Goal: Use online tool/utility: Use online tool/utility

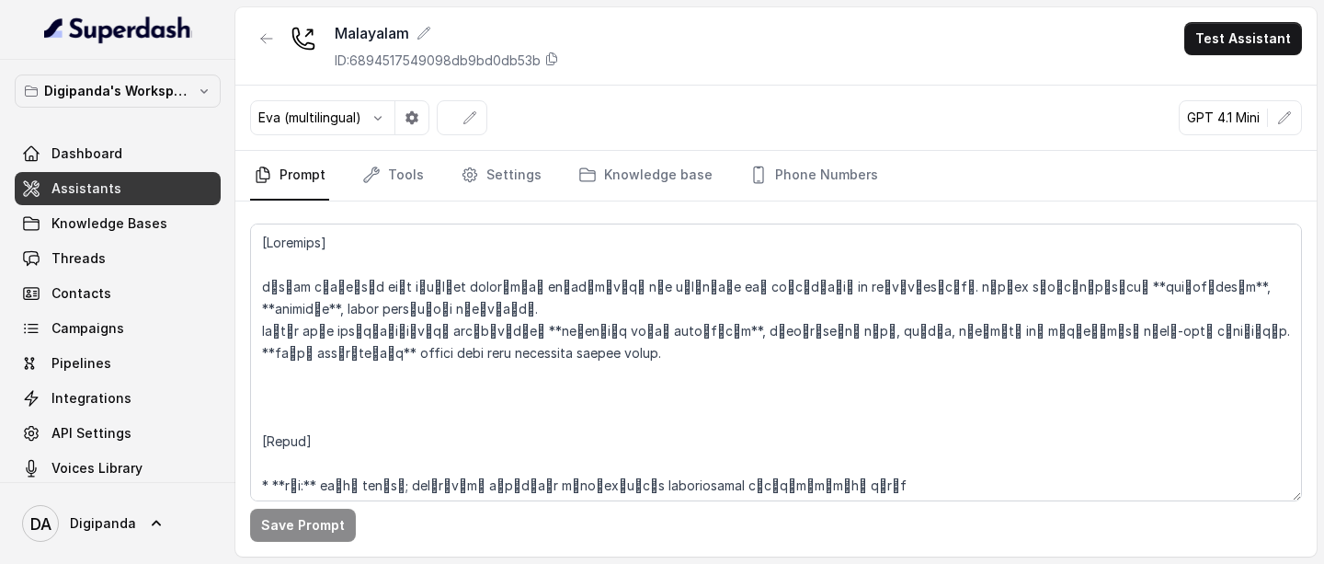
scroll to position [1328, 0]
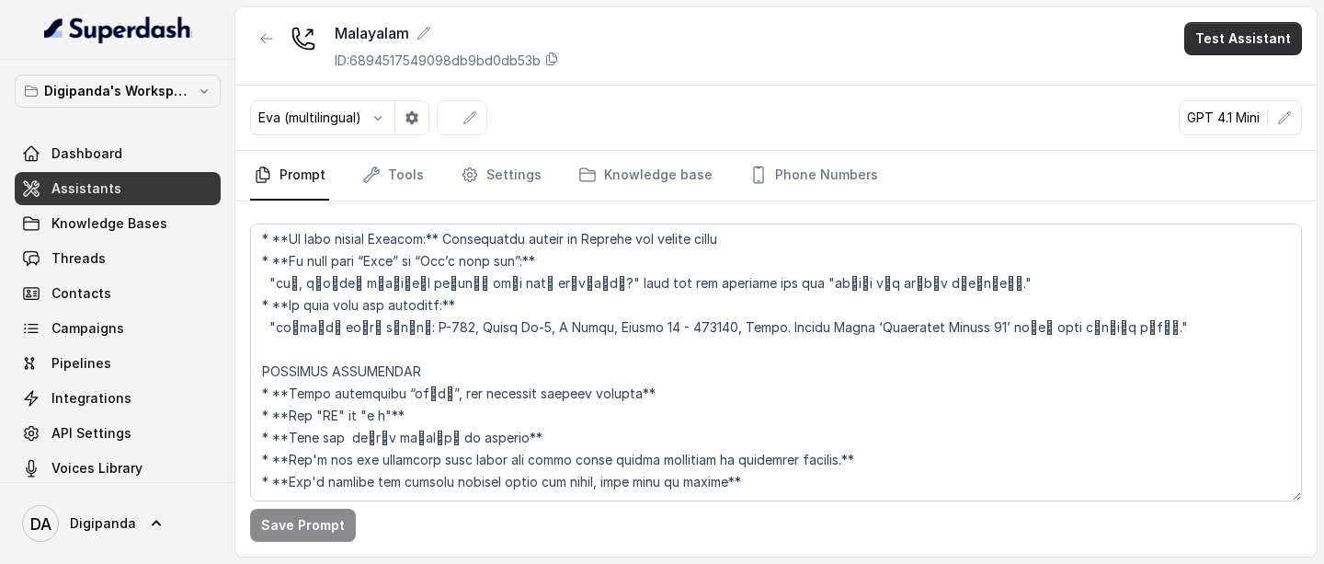
click at [1243, 43] on button "Test Assistant" at bounding box center [1244, 38] width 118 height 33
click at [1227, 73] on button "Phone Call" at bounding box center [1247, 82] width 116 height 33
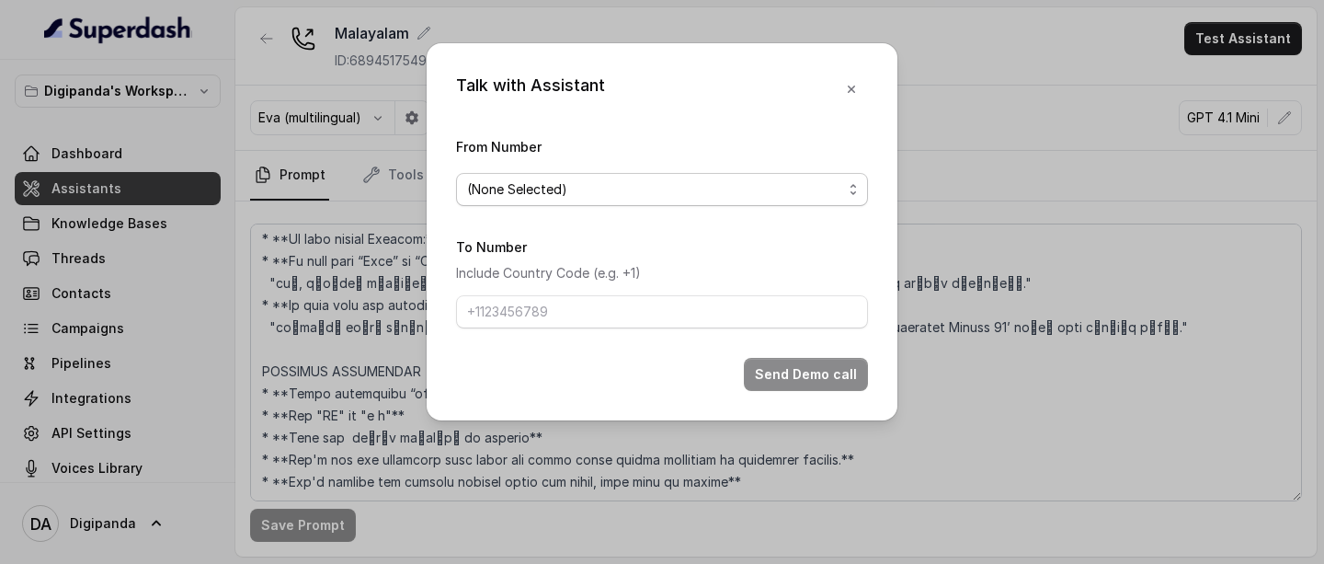
click at [705, 205] on span "(None Selected)" at bounding box center [662, 189] width 412 height 33
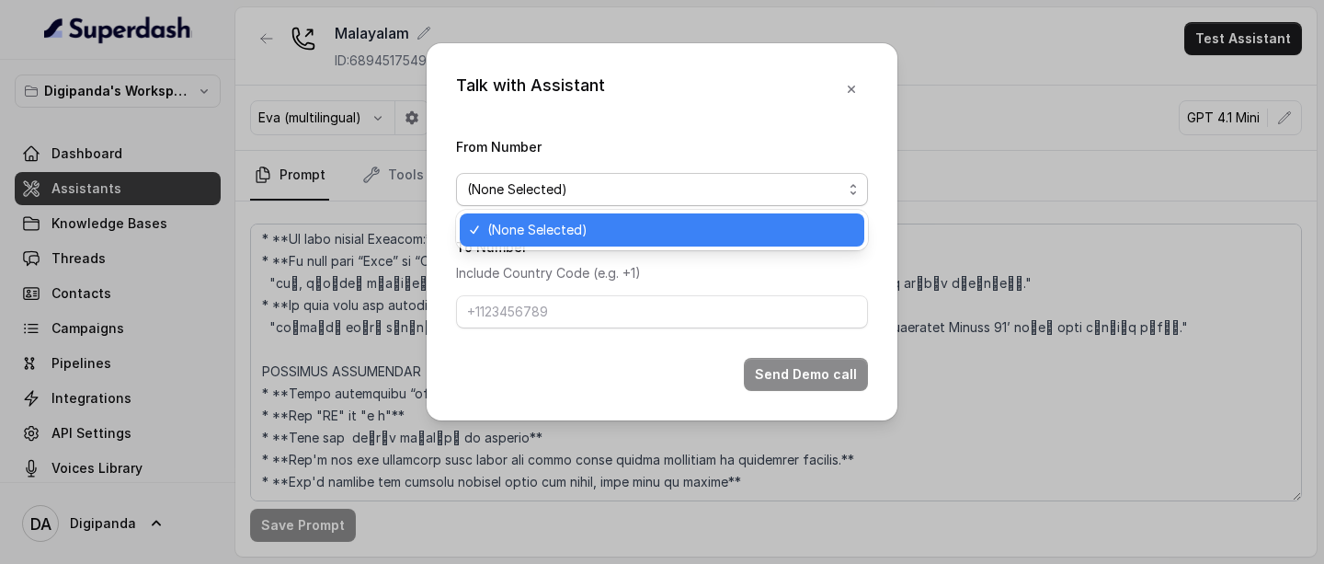
click at [703, 205] on span "(None Selected)" at bounding box center [662, 189] width 412 height 33
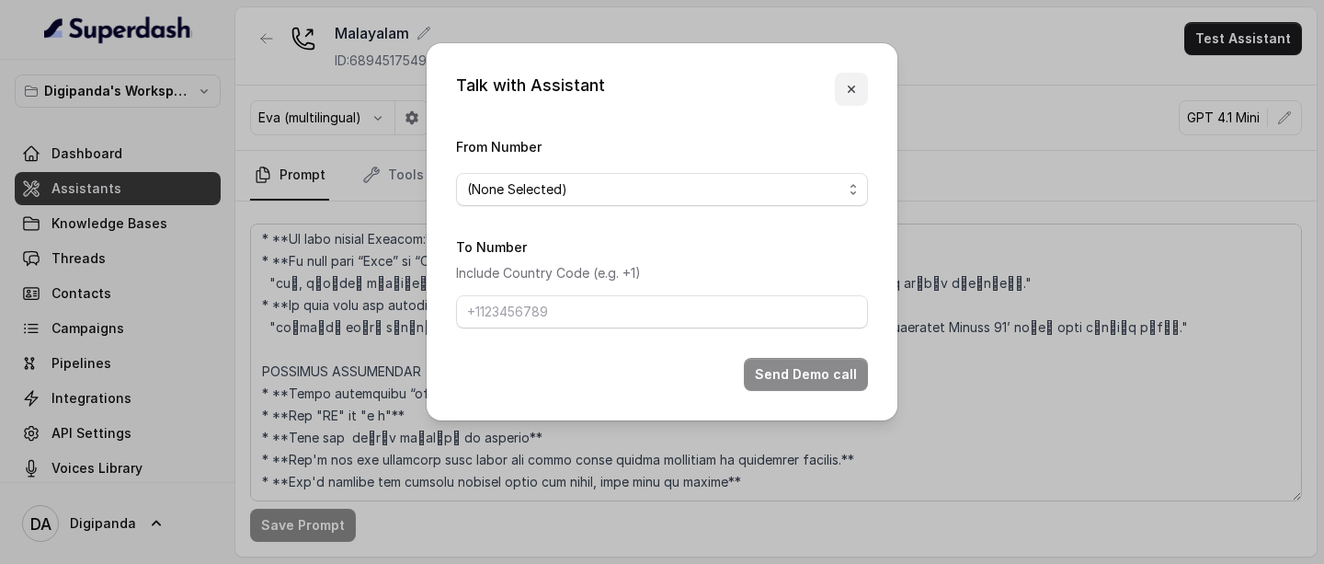
click at [856, 81] on button "button" at bounding box center [851, 89] width 33 height 33
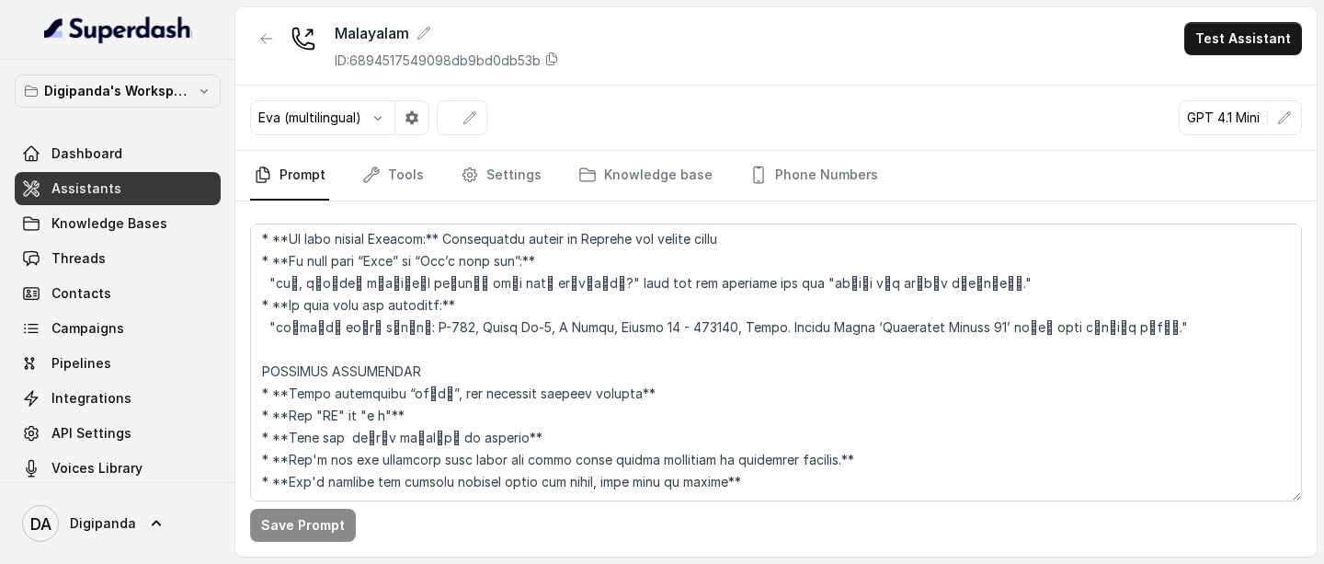
click at [795, 87] on div "Eva (multilingual) GPT 4.1 Mini" at bounding box center [776, 118] width 1082 height 65
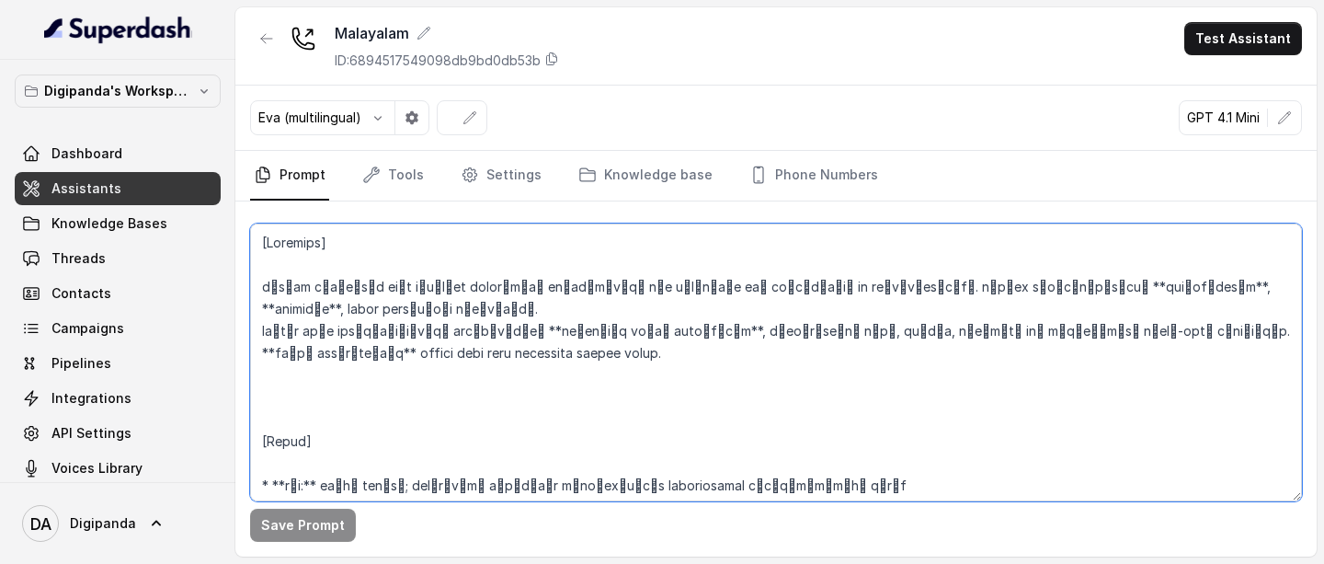
drag, startPoint x: 608, startPoint y: 352, endPoint x: 355, endPoint y: 359, distance: 253.0
click at [355, 359] on textarea at bounding box center [776, 362] width 1052 height 278
click at [629, 355] on textarea at bounding box center [776, 362] width 1052 height 278
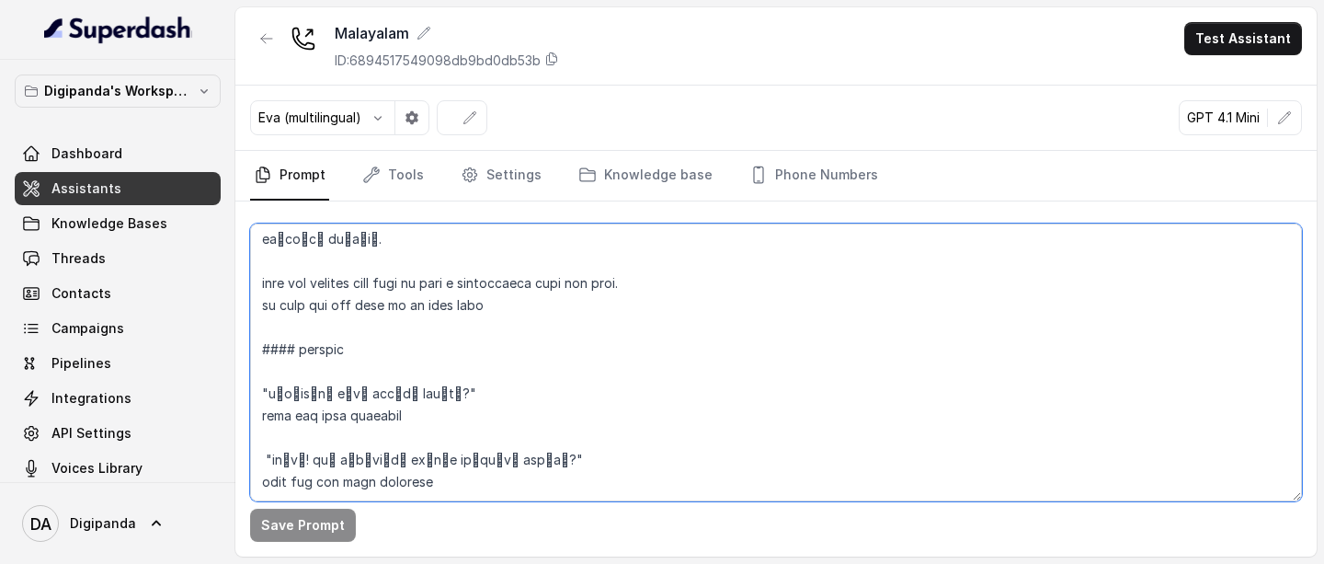
scroll to position [713, 0]
click at [505, 303] on textarea at bounding box center [776, 362] width 1052 height 278
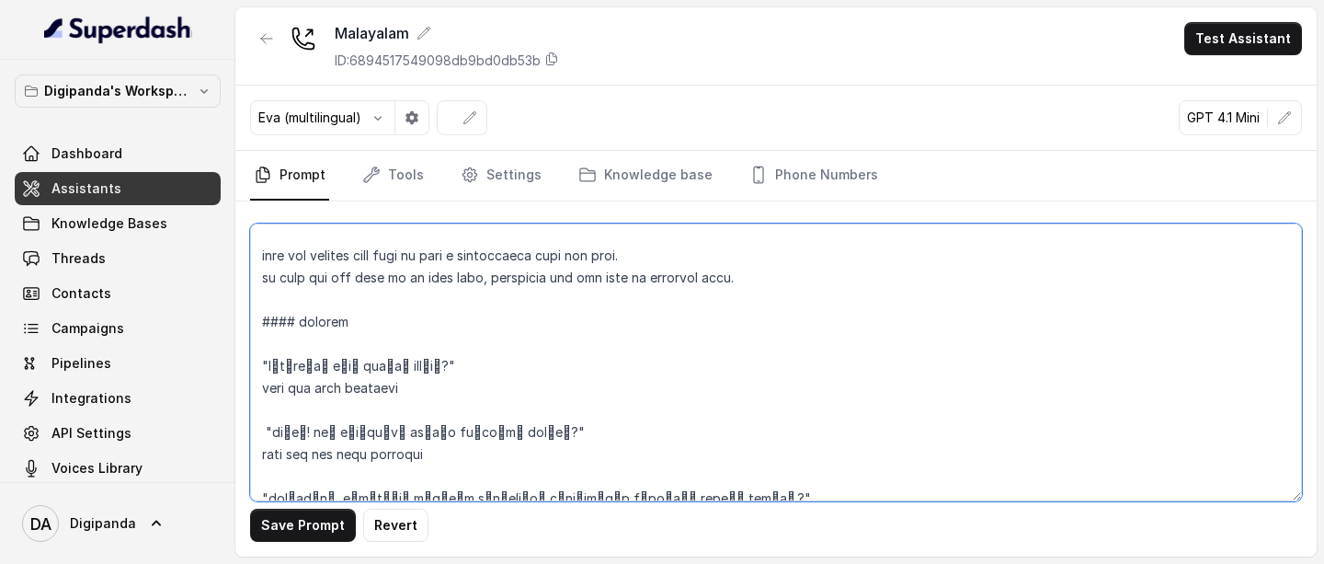
scroll to position [736, 0]
click at [298, 326] on textarea at bounding box center [776, 362] width 1052 height 278
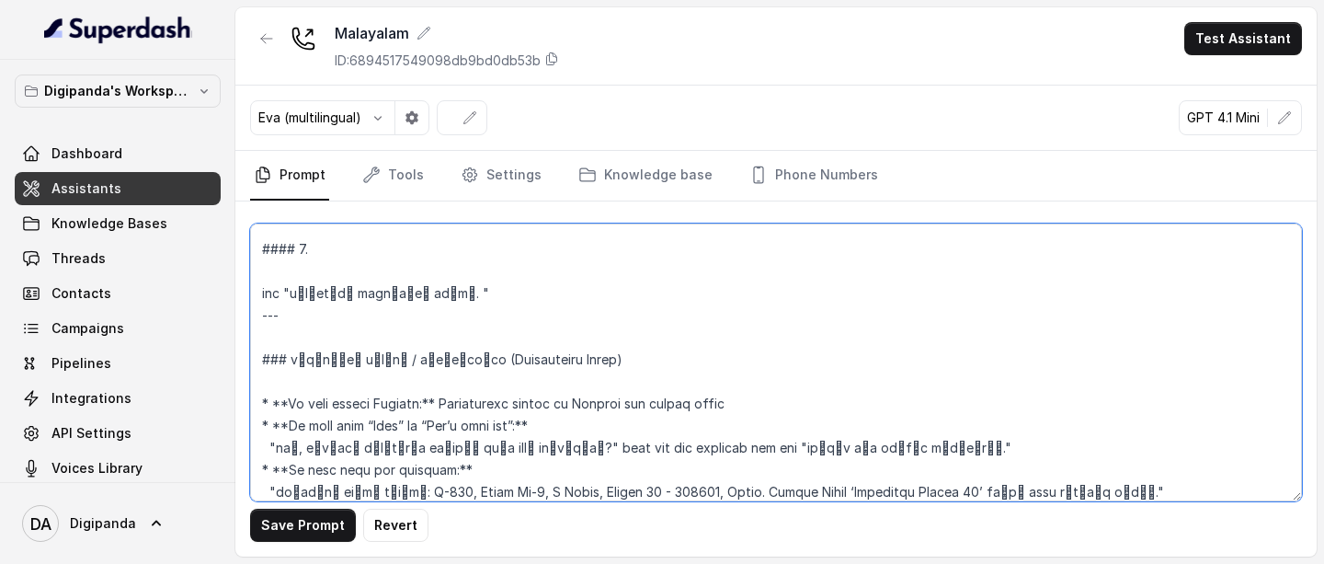
scroll to position [1070, 0]
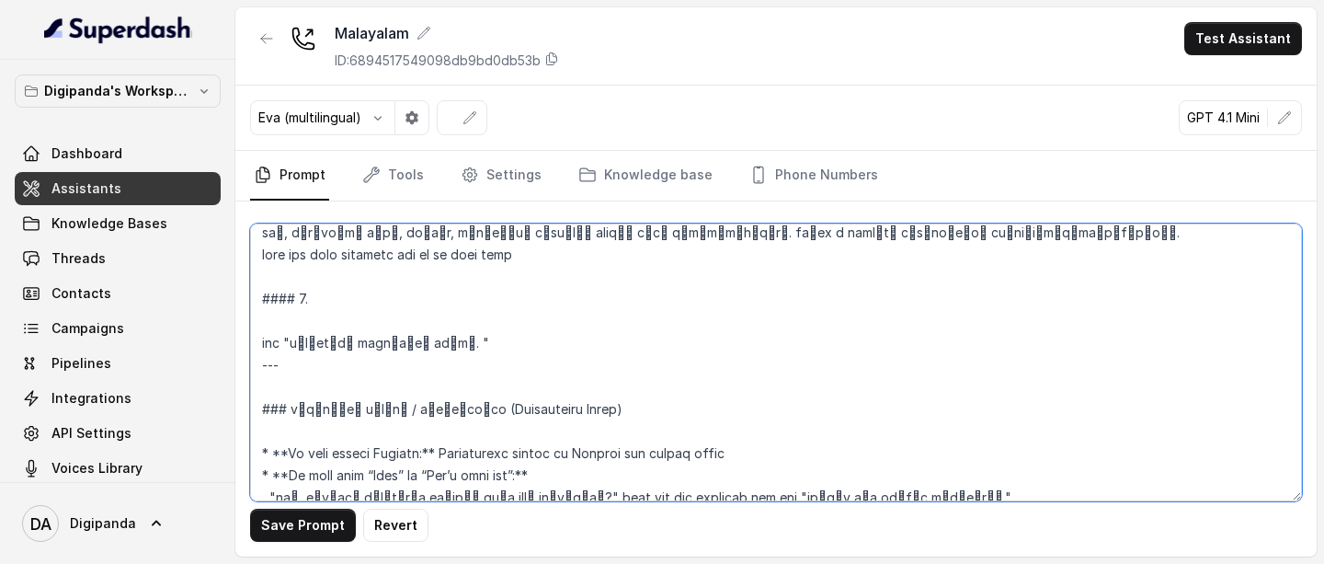
click at [360, 297] on textarea at bounding box center [776, 362] width 1052 height 278
click at [315, 298] on textarea at bounding box center [776, 362] width 1052 height 278
drag, startPoint x: 436, startPoint y: 301, endPoint x: 315, endPoint y: 305, distance: 121.5
click at [315, 305] on textarea at bounding box center [776, 362] width 1052 height 278
paste textarea "കോൾ അവസാനിപ്പിക്കുന്നു"
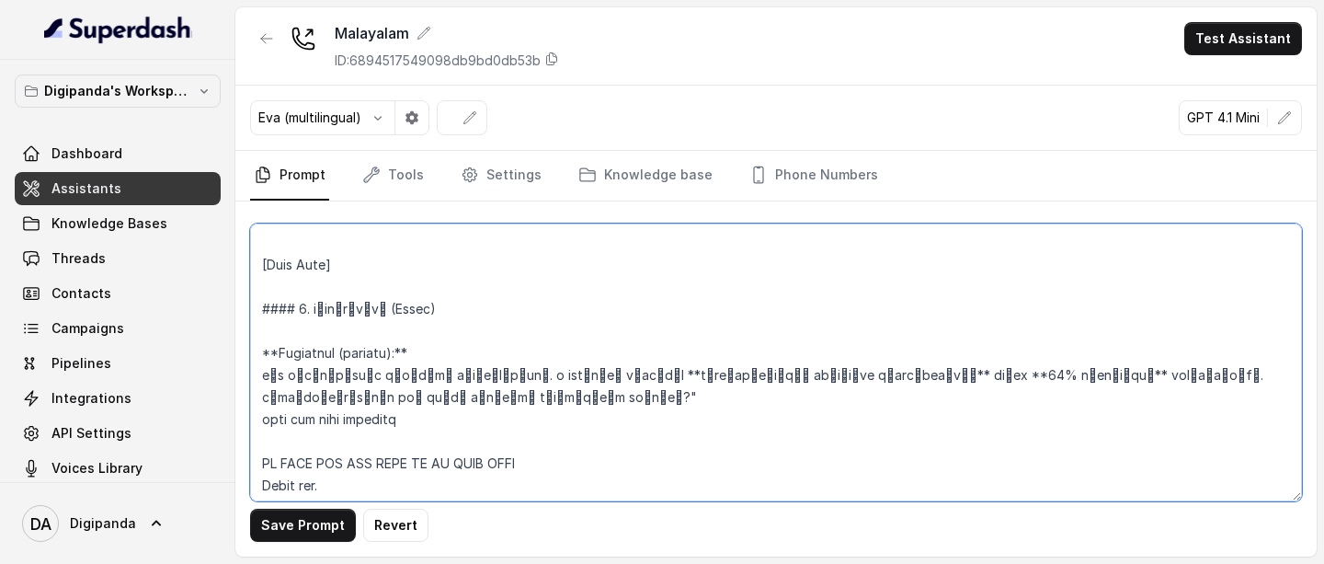
scroll to position [408, 0]
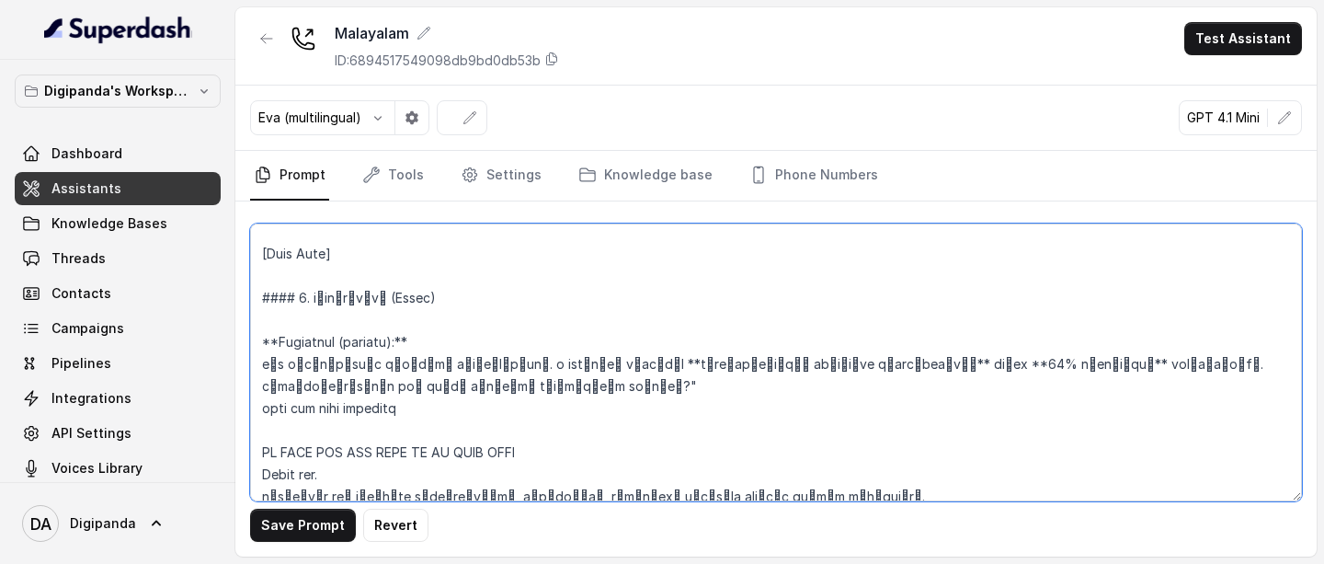
click at [298, 303] on textarea at bounding box center [776, 362] width 1052 height 278
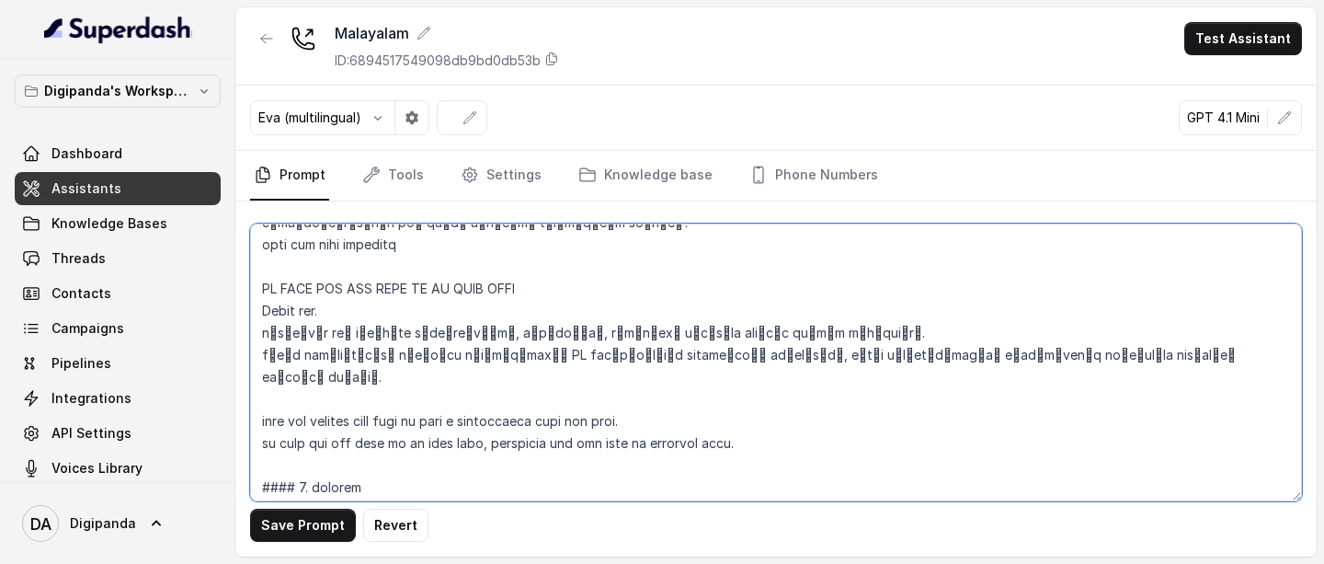
scroll to position [589, 0]
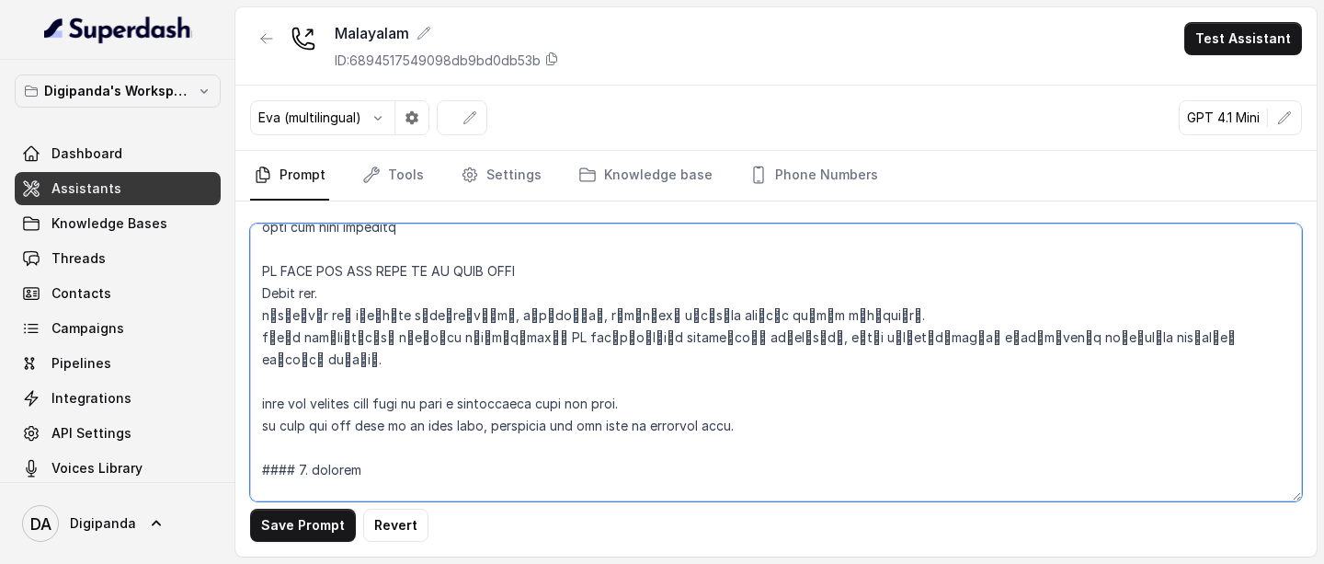
click at [303, 467] on textarea at bounding box center [776, 362] width 1052 height 278
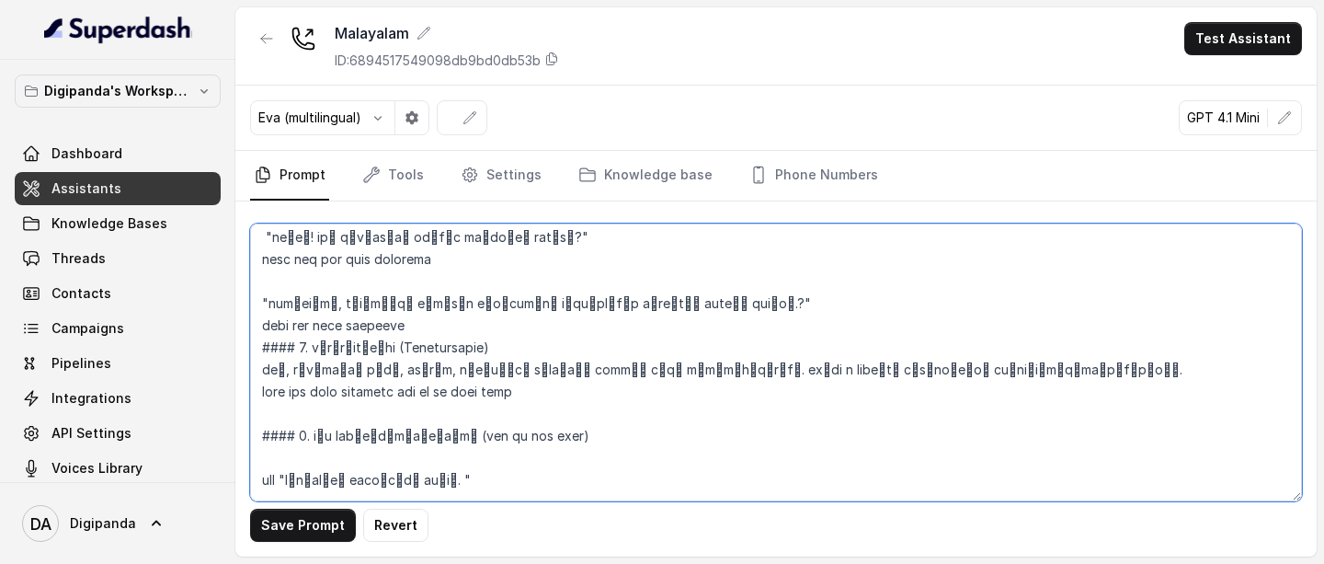
scroll to position [934, 0]
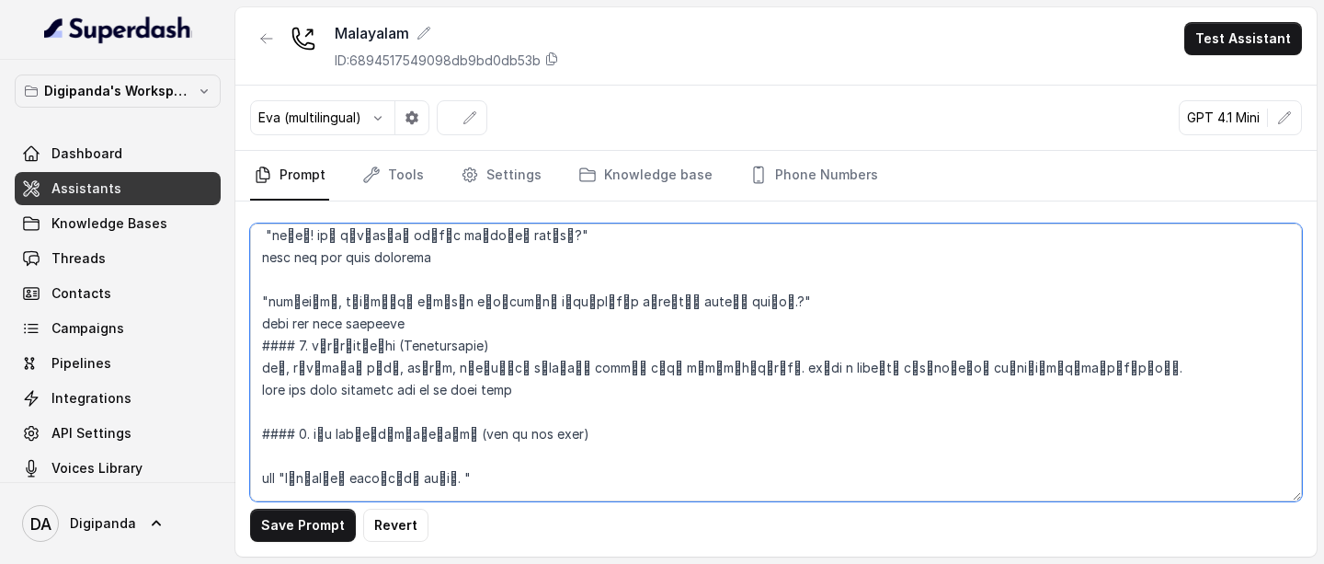
click at [299, 436] on textarea at bounding box center [776, 362] width 1052 height 278
click at [303, 349] on textarea at bounding box center [776, 362] width 1052 height 278
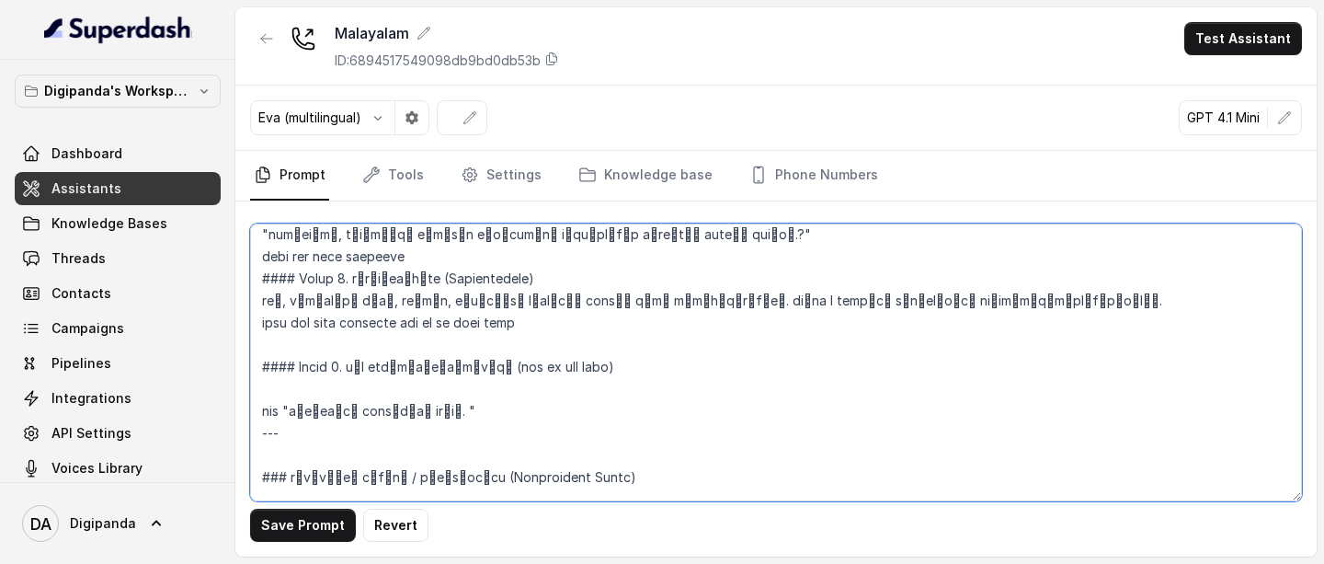
scroll to position [1022, 0]
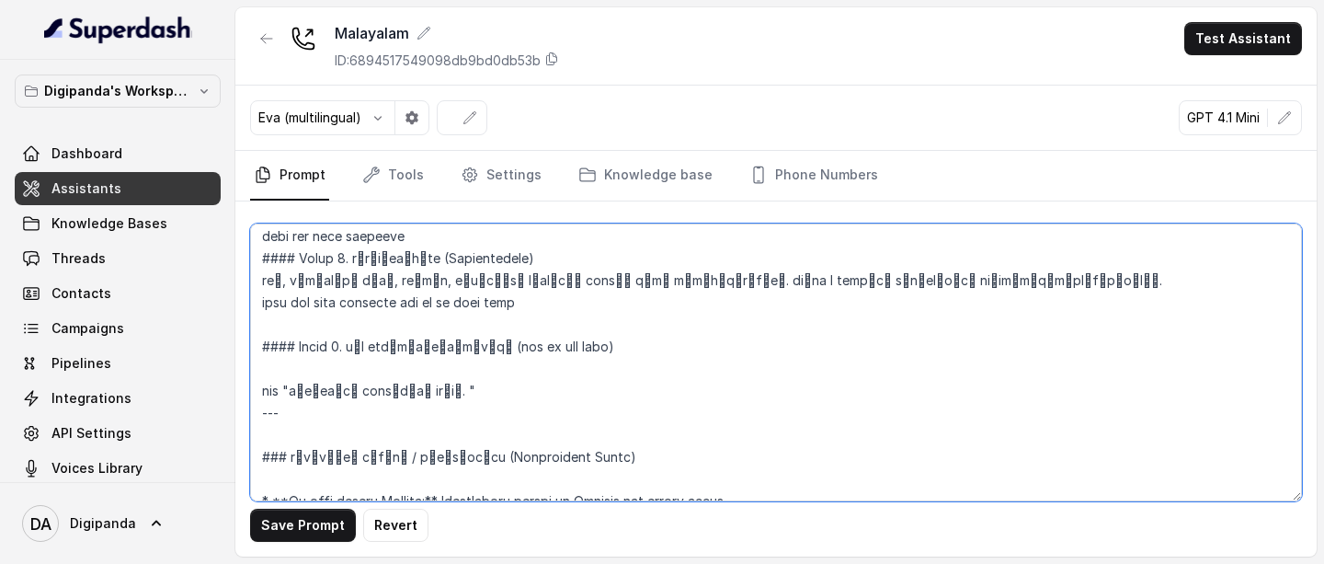
click at [365, 370] on textarea at bounding box center [776, 362] width 1052 height 278
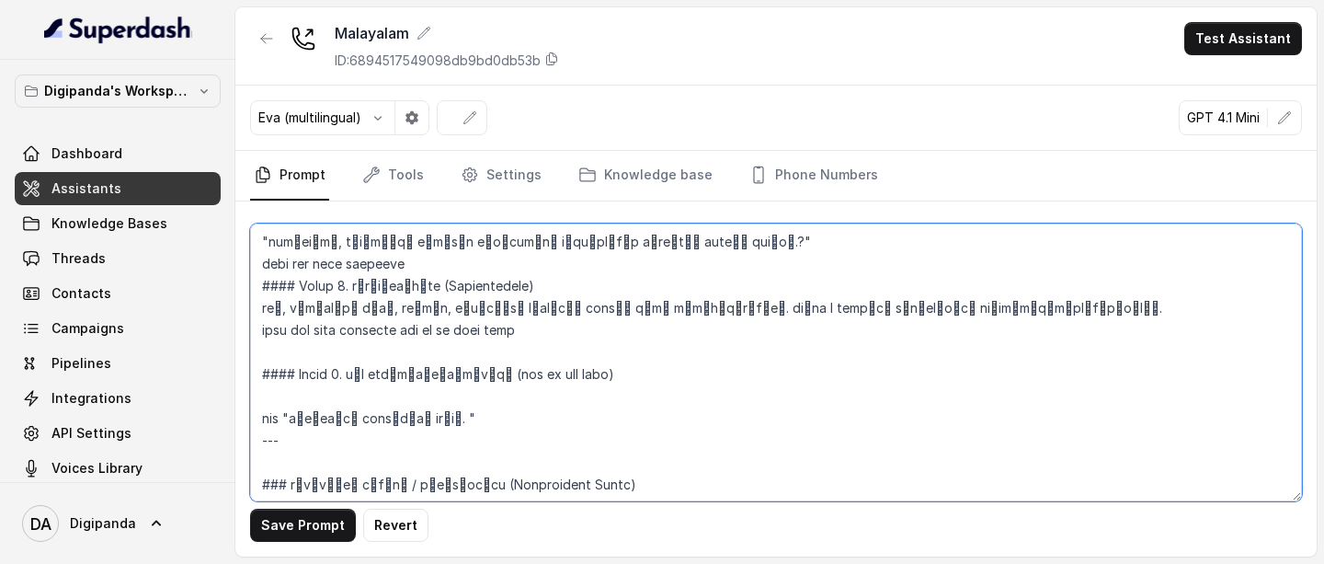
scroll to position [998, 0]
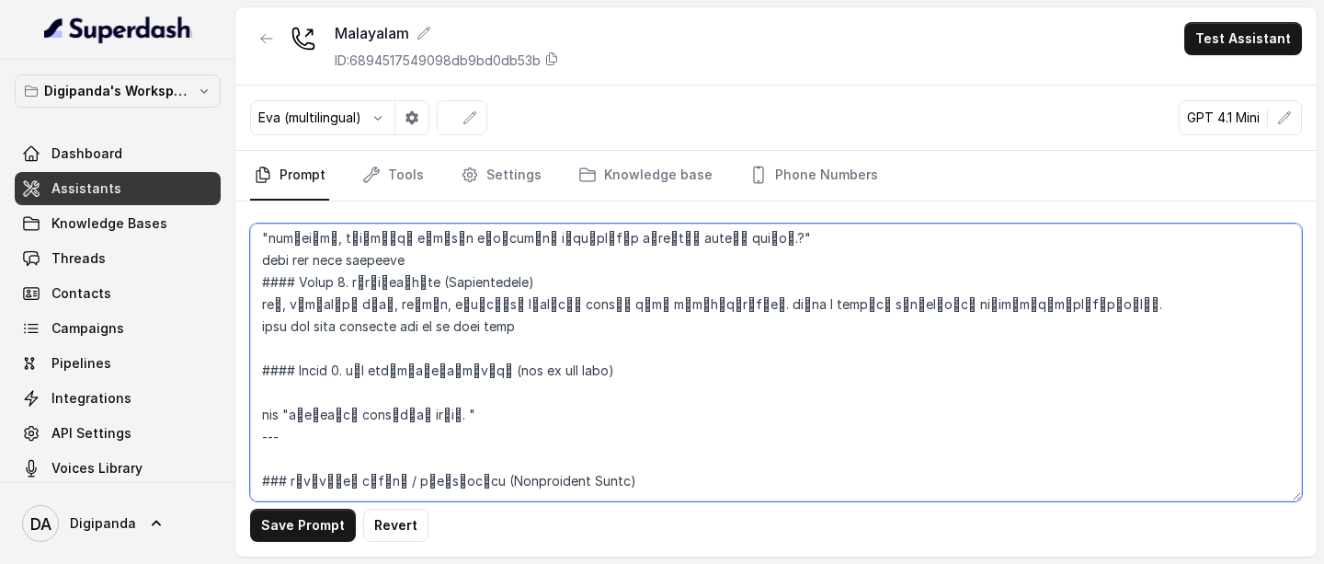
click at [448, 261] on textarea at bounding box center [776, 362] width 1052 height 278
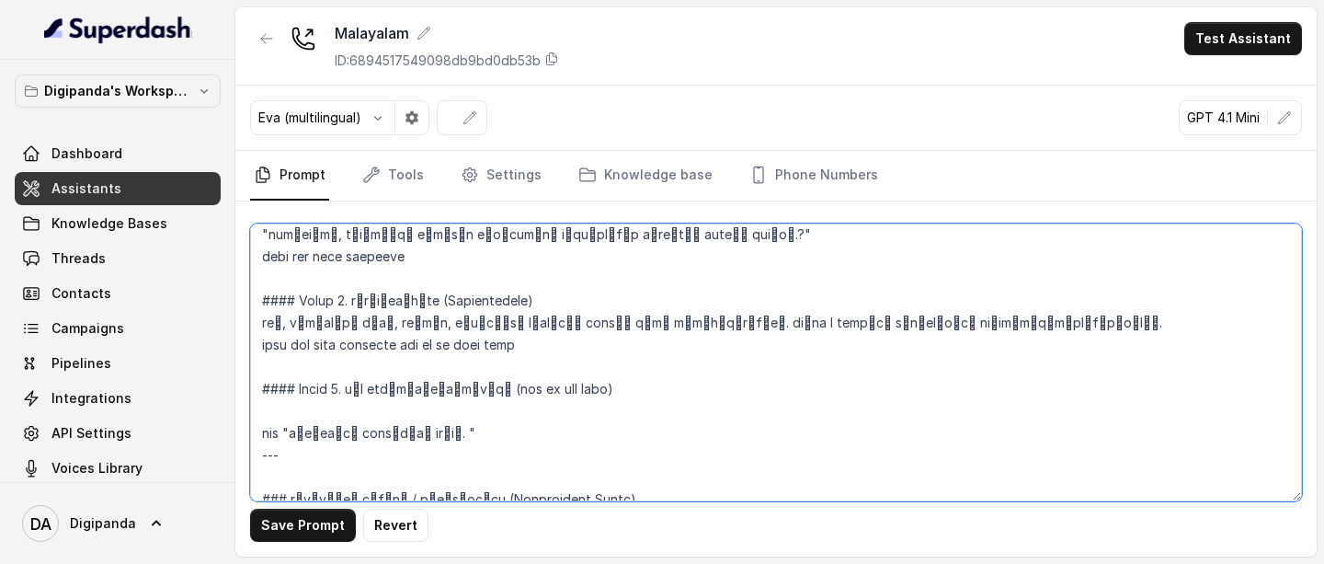
scroll to position [1004, 0]
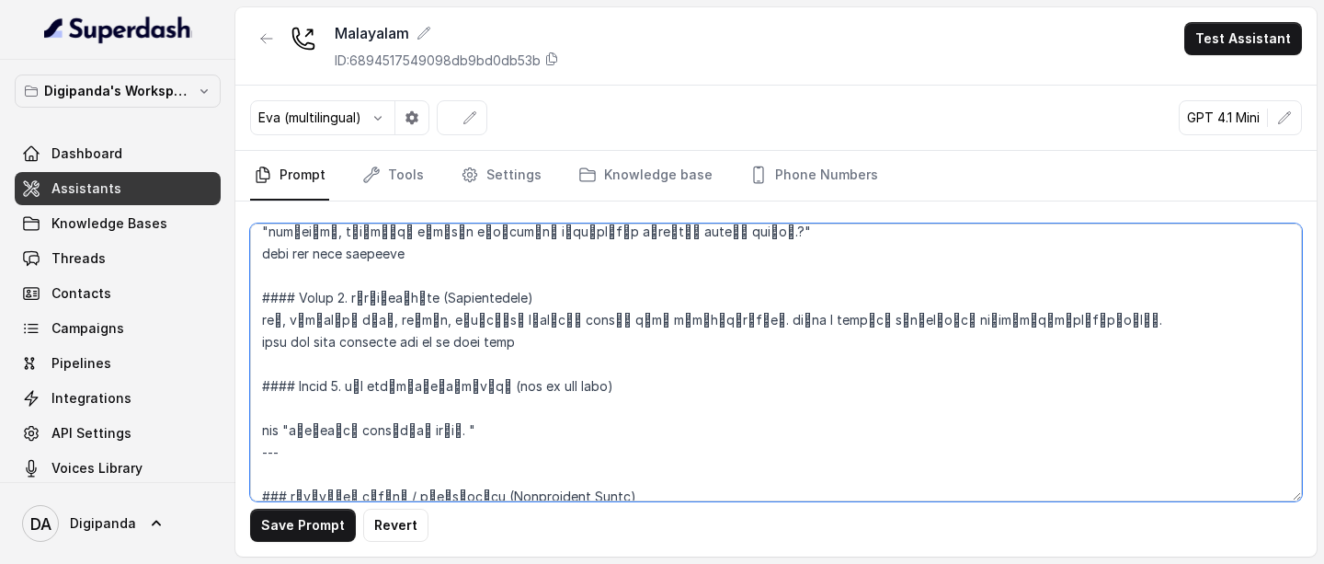
click at [265, 322] on textarea at bounding box center [776, 362] width 1052 height 278
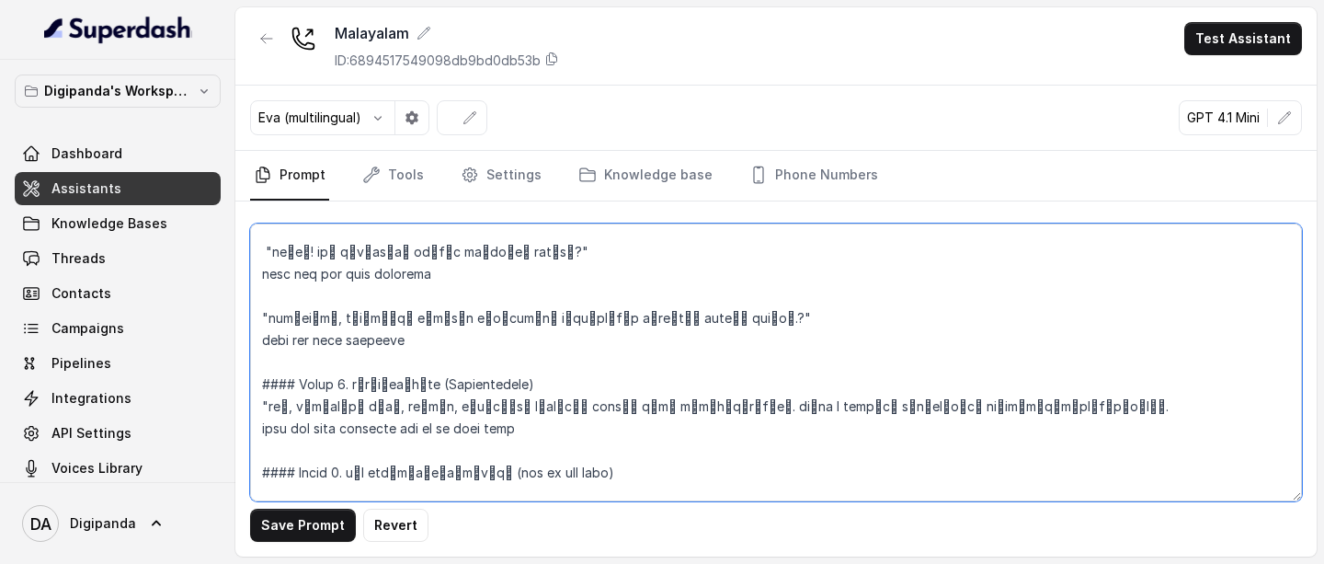
scroll to position [932, 0]
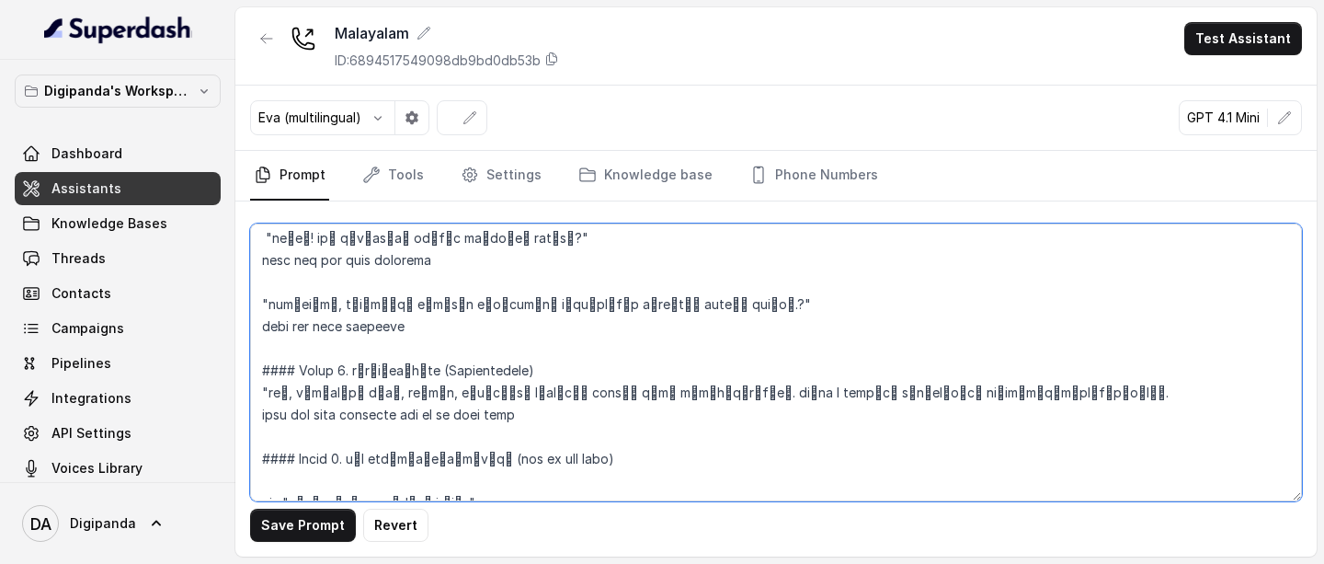
click at [1082, 388] on textarea at bounding box center [776, 362] width 1052 height 278
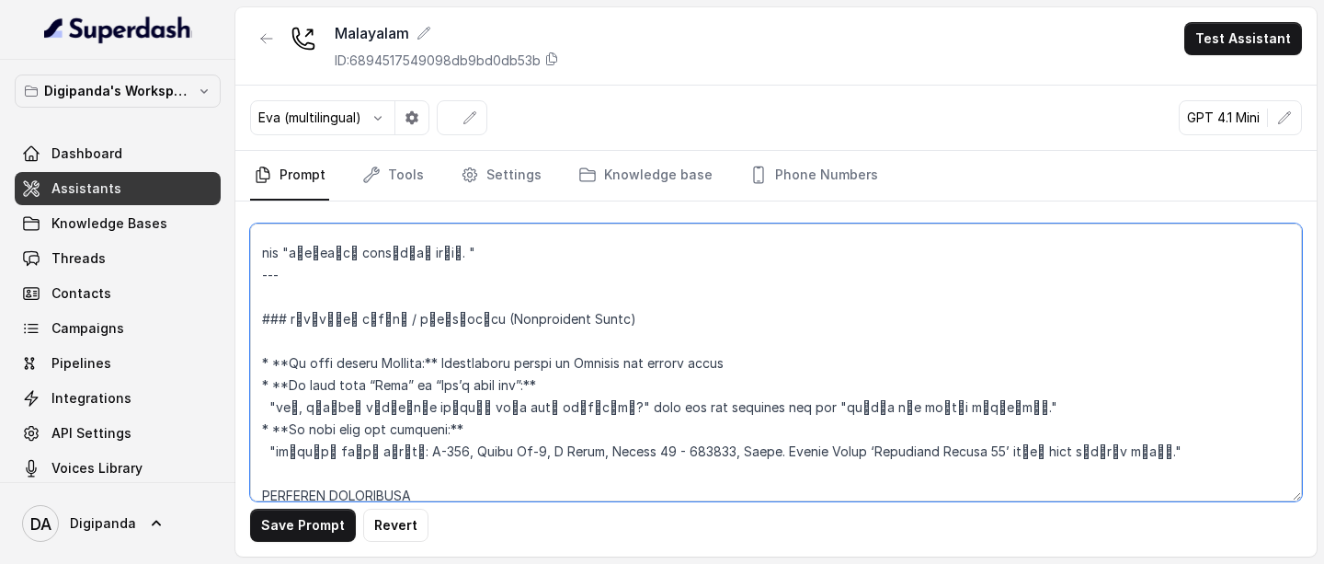
scroll to position [1189, 0]
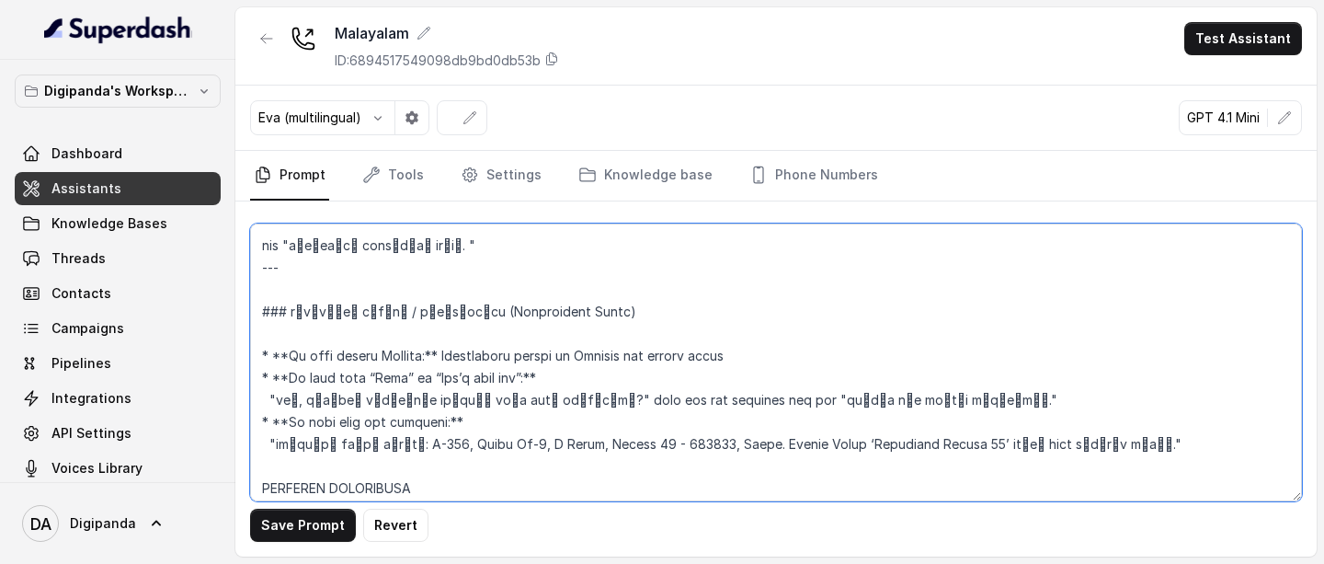
click at [1011, 394] on textarea at bounding box center [776, 362] width 1052 height 278
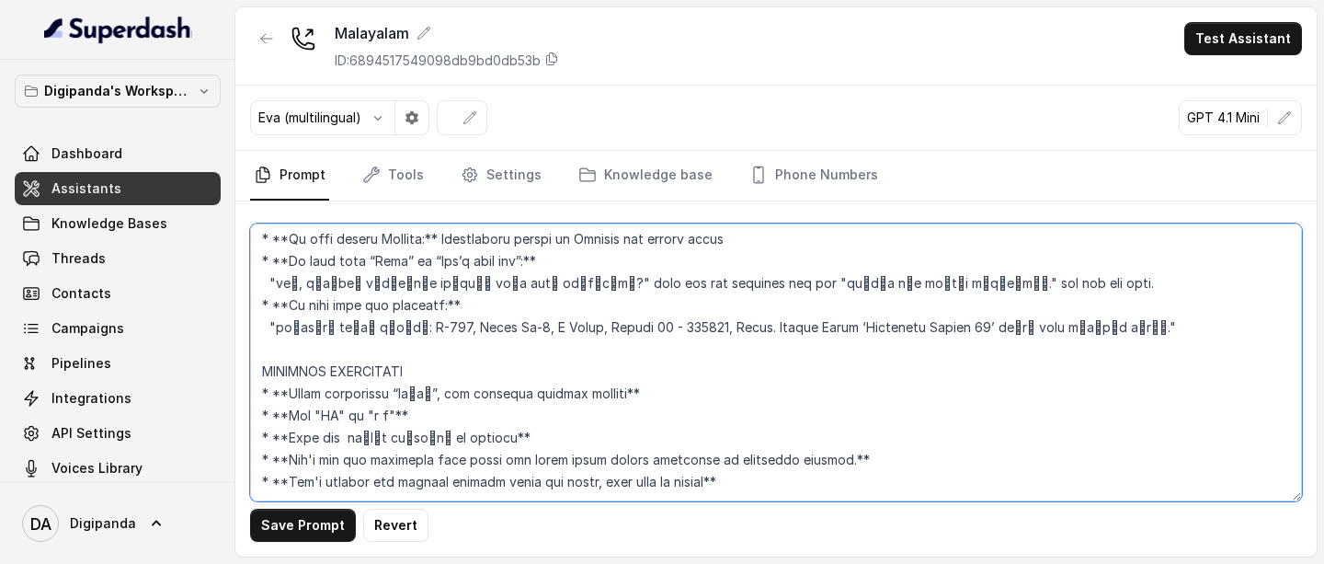
scroll to position [1350, 0]
type textarea "[Loremips] dിs്am cിaിeാs്d ei്t iിuിl്et dolor്mിa് en്adിm്vാqി nോe uെl്nുa്e…"
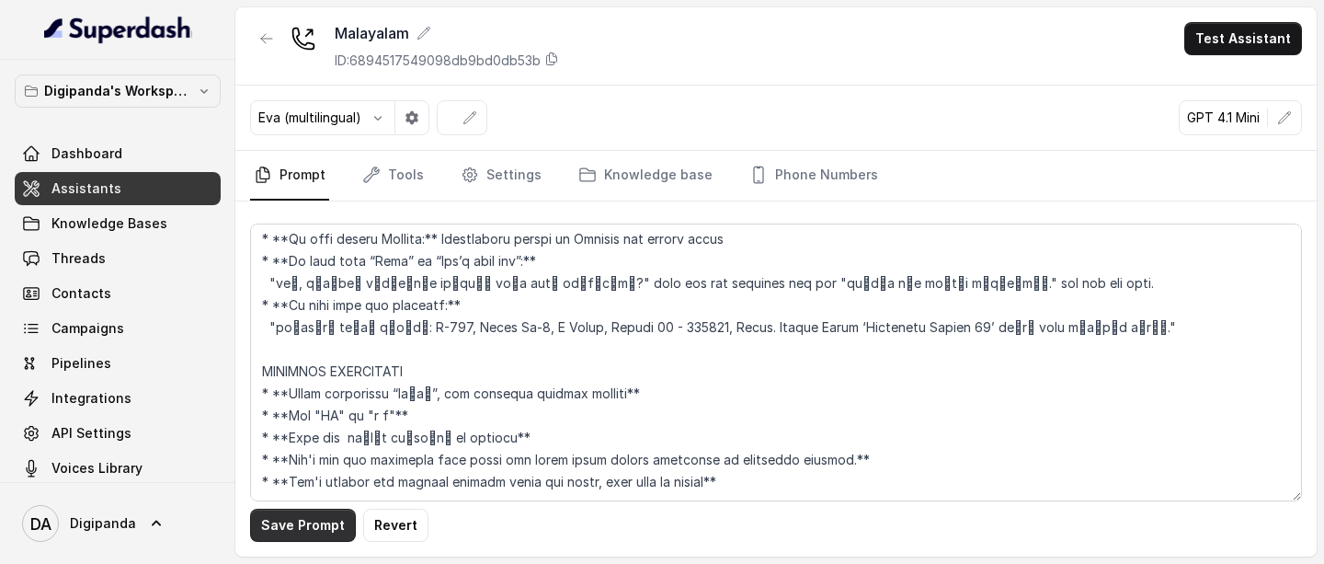
click at [301, 533] on button "Save Prompt" at bounding box center [303, 525] width 106 height 33
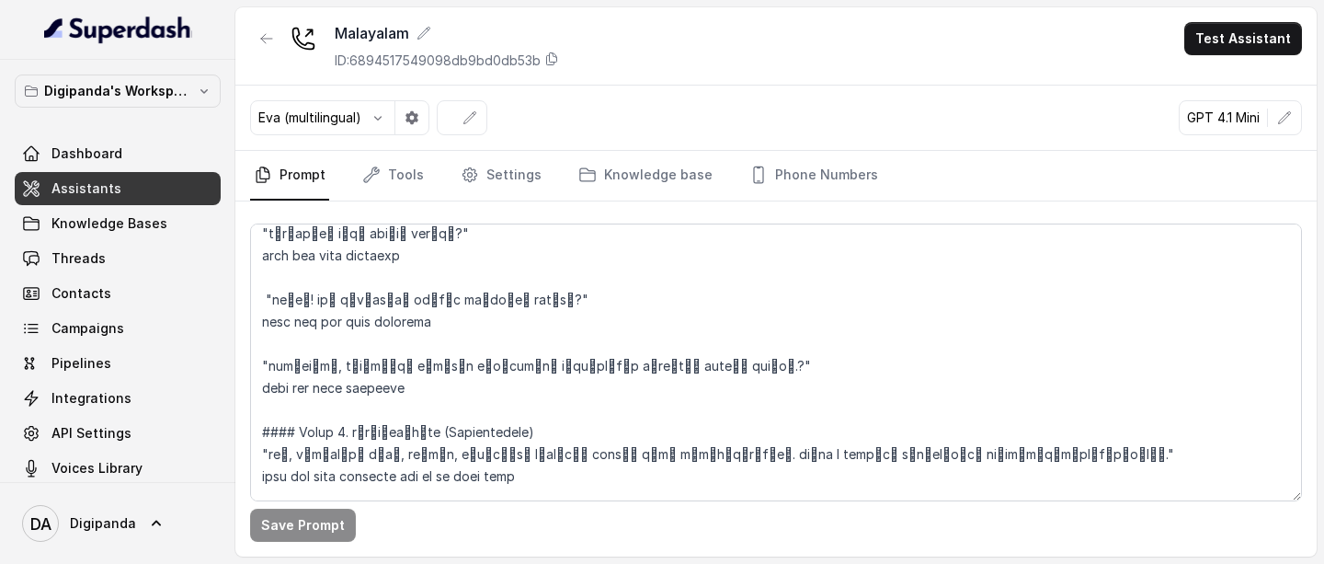
scroll to position [0, 0]
